Goal: Task Accomplishment & Management: Use online tool/utility

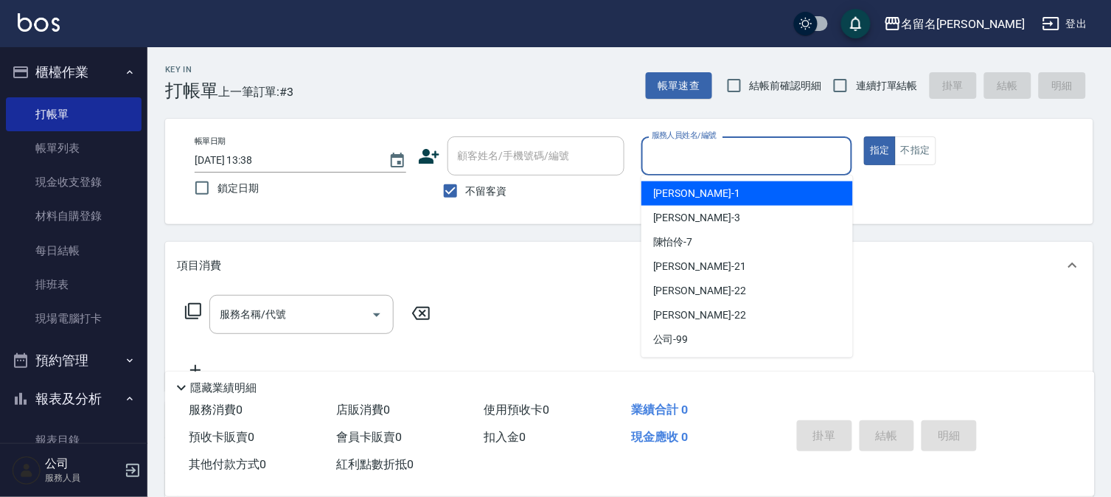
click at [772, 153] on input "服務人員姓名/編號" at bounding box center [747, 156] width 198 height 26
type input "[PERSON_NAME]-7"
type button "true"
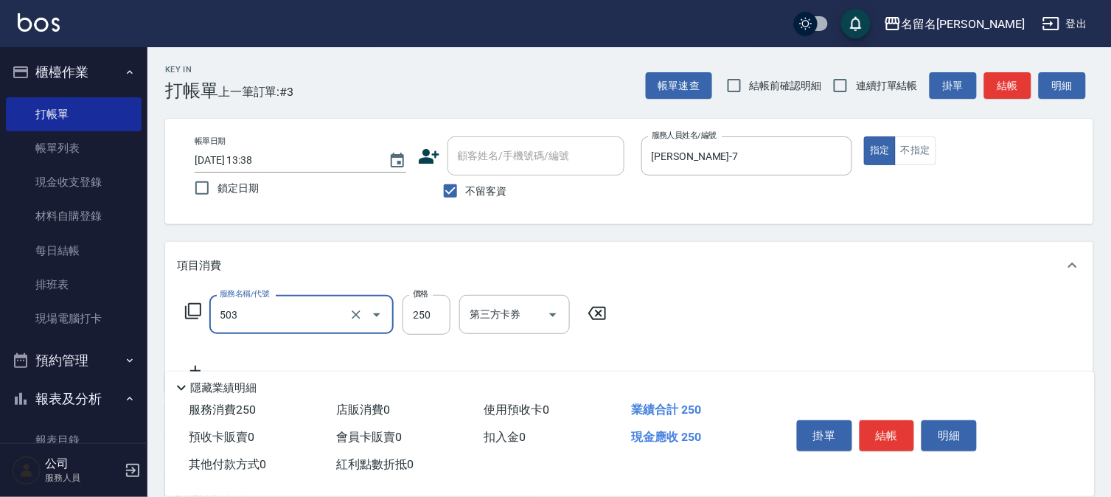
type input "指定洗髮(503)"
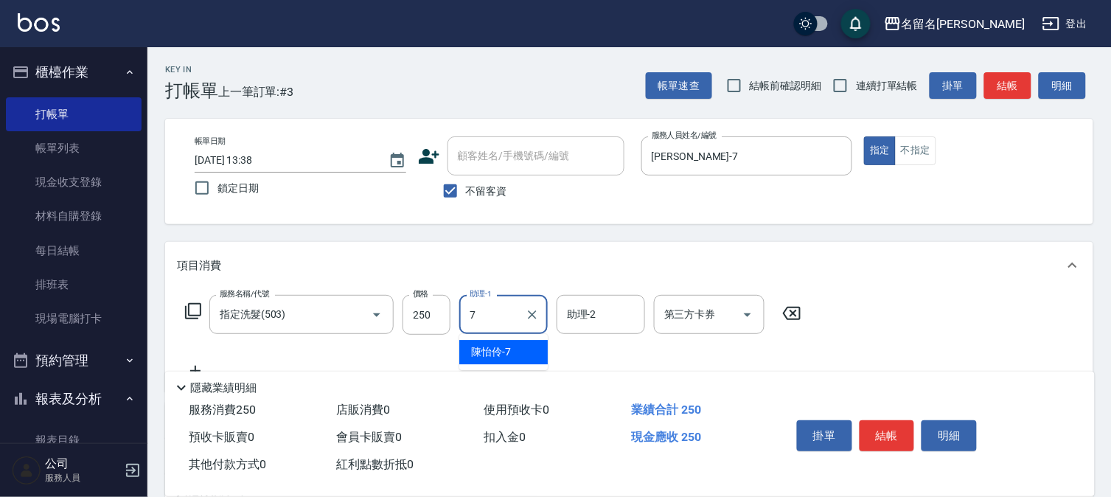
type input "[PERSON_NAME]-7"
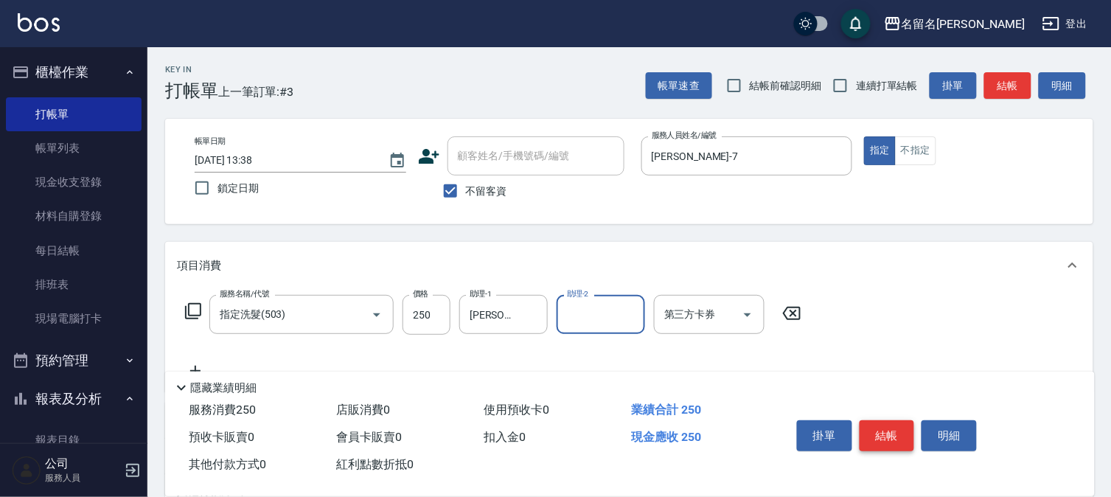
click at [892, 435] on button "結帳" at bounding box center [887, 435] width 55 height 31
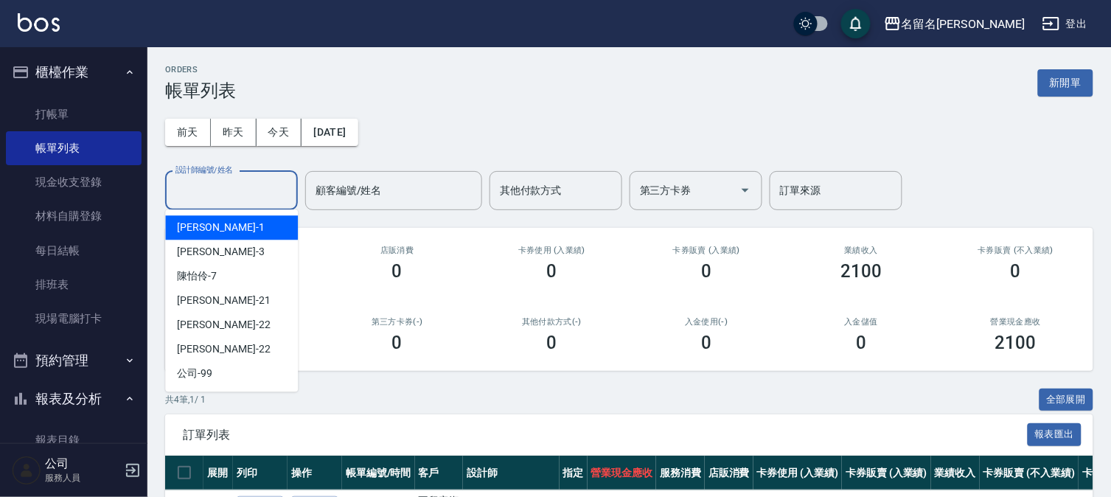
click at [247, 187] on input "設計師編號/姓名" at bounding box center [231, 191] width 119 height 26
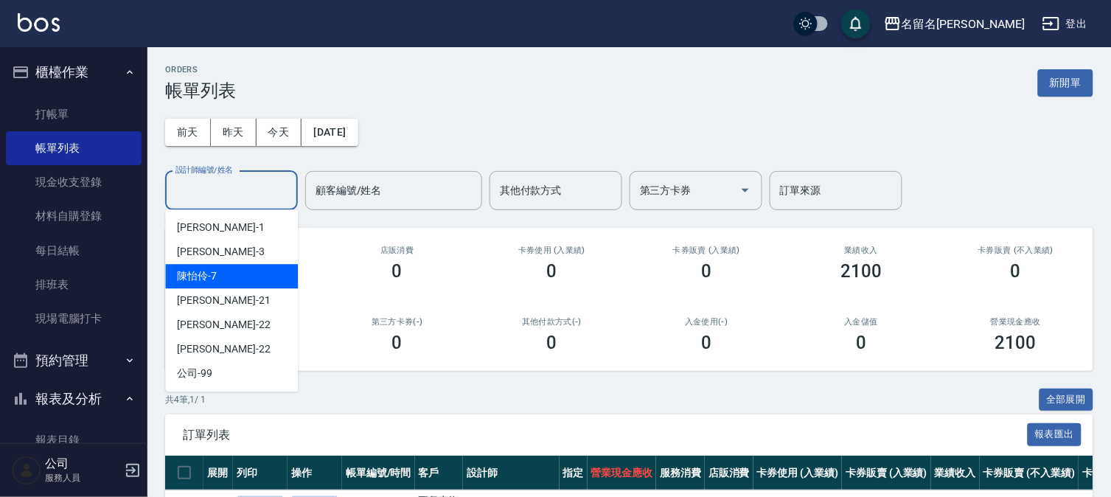
click at [251, 269] on div "[PERSON_NAME]-7" at bounding box center [231, 276] width 133 height 24
type input "[PERSON_NAME]-7"
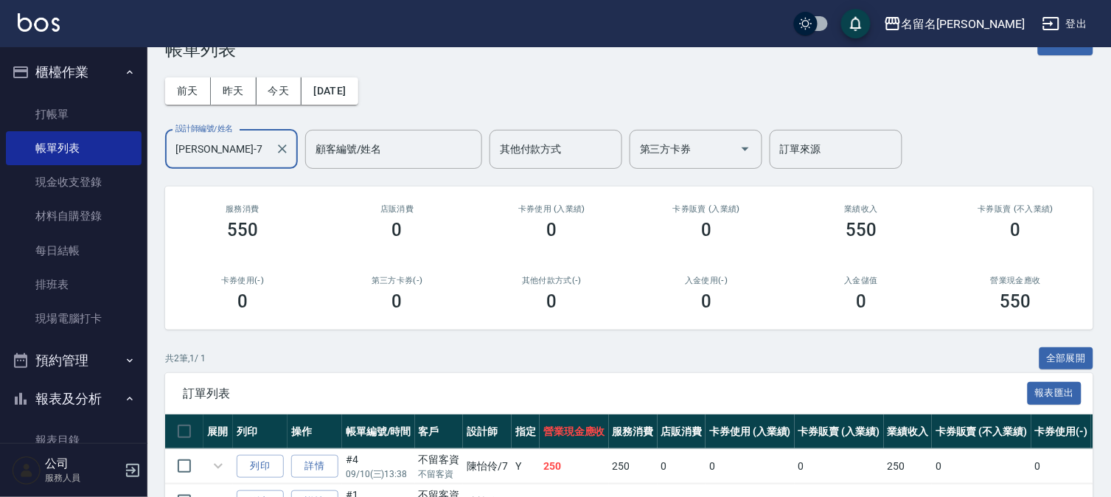
scroll to position [134, 0]
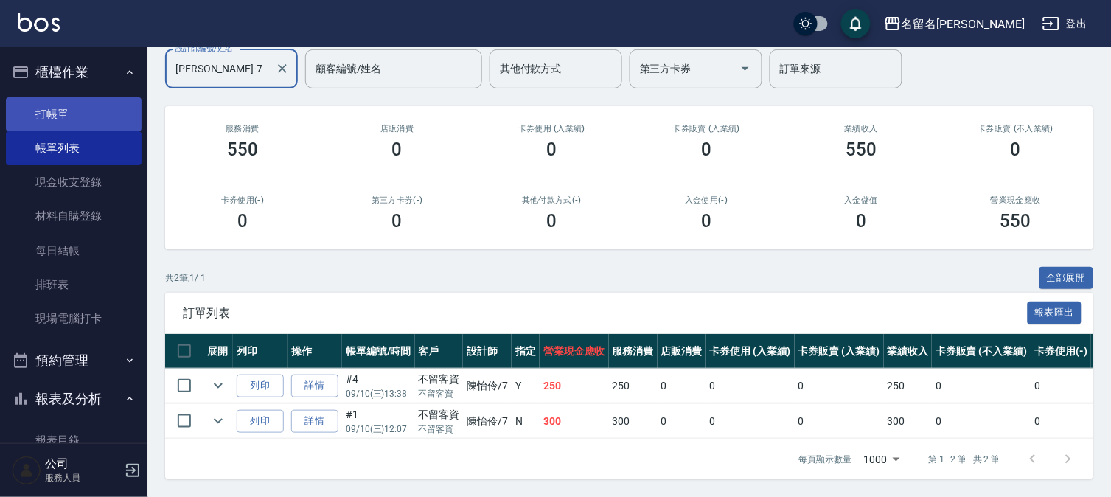
click at [108, 107] on link "打帳單" at bounding box center [74, 114] width 136 height 34
